Goal: Find specific page/section: Find specific page/section

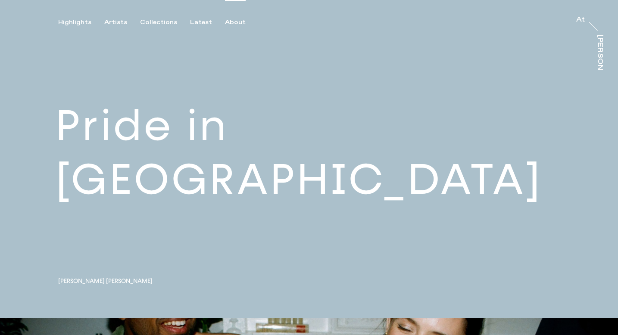
click at [226, 26] on div "About" at bounding box center [235, 23] width 21 height 8
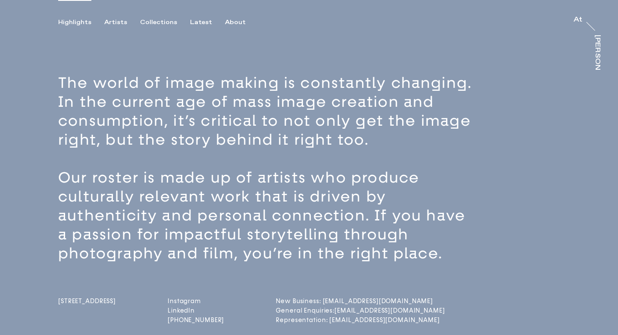
click at [75, 22] on div "Highlights" at bounding box center [74, 23] width 33 height 8
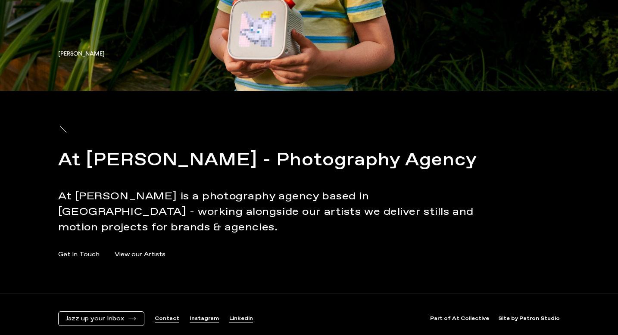
scroll to position [4699, 0]
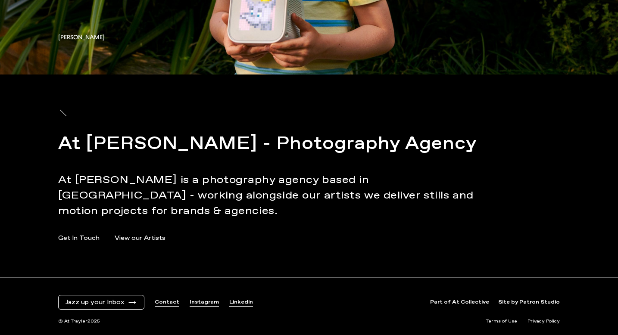
click at [77, 238] on link "Get In Touch" at bounding box center [78, 238] width 41 height 9
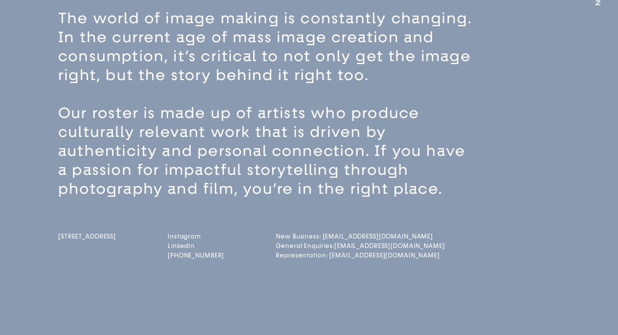
scroll to position [47, 0]
